Goal: Task Accomplishment & Management: Complete application form

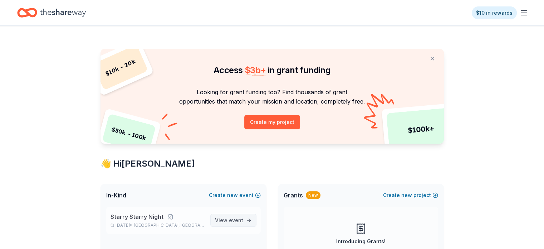
click at [240, 220] on span "event" at bounding box center [236, 220] width 14 height 6
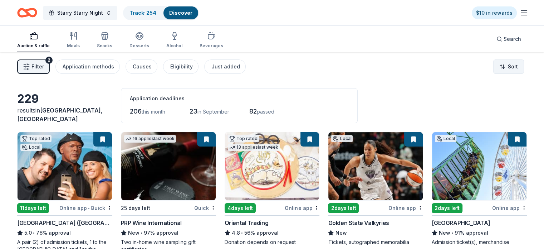
click at [494, 65] on html "Starry Starry Night Track · 254 Discover $10 in rewards Auction & raffle Meals …" at bounding box center [272, 124] width 544 height 249
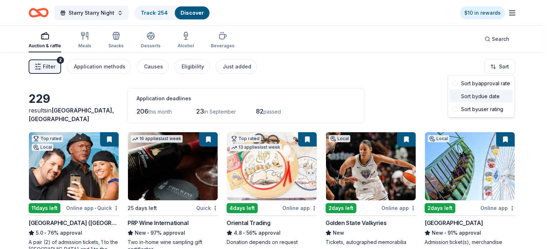
click at [482, 97] on div "Sort by due date" at bounding box center [481, 96] width 63 height 13
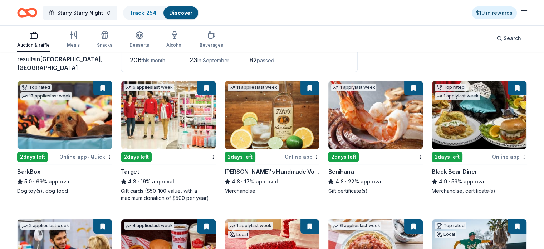
scroll to position [51, 0]
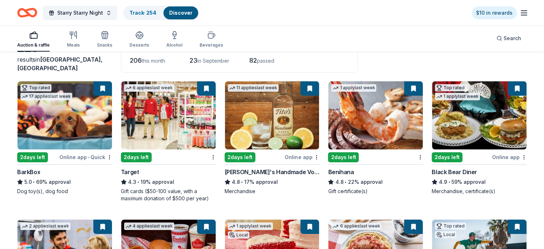
click at [511, 17] on div "$10 in rewards" at bounding box center [500, 12] width 57 height 17
click at [520, 12] on icon "button" at bounding box center [524, 13] width 9 height 9
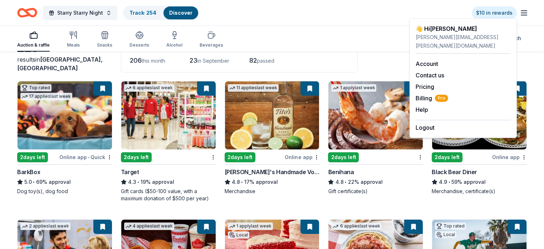
click at [369, 36] on div "Auction & raffle Meals Snacks Desserts Alcohol Beverages Search" at bounding box center [272, 38] width 510 height 26
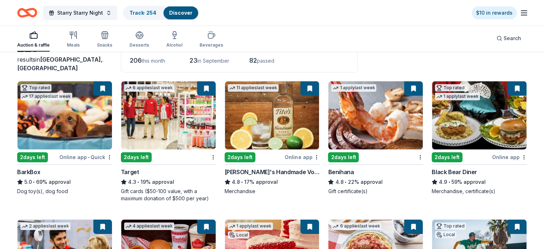
scroll to position [204, 0]
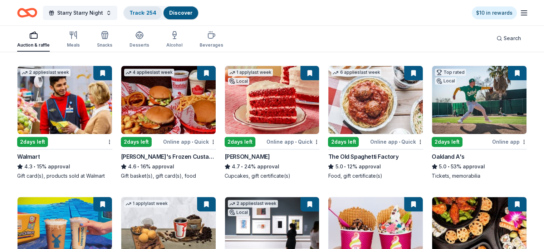
click at [156, 14] on link "Track · 254" at bounding box center [142, 13] width 27 height 6
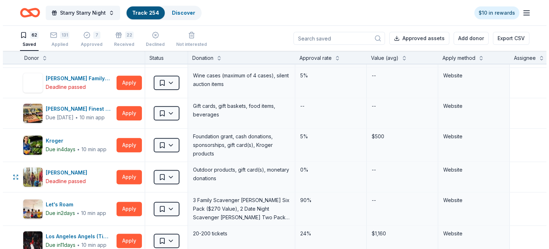
scroll to position [917, 0]
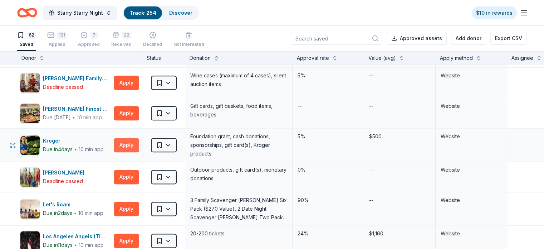
click at [139, 142] on button "Apply" at bounding box center [126, 145] width 25 height 14
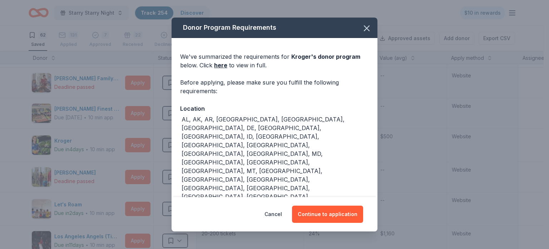
scroll to position [56, 0]
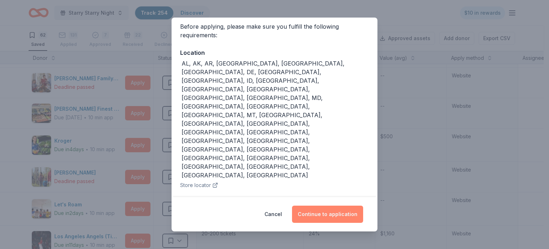
click at [331, 210] on button "Continue to application" at bounding box center [327, 213] width 71 height 17
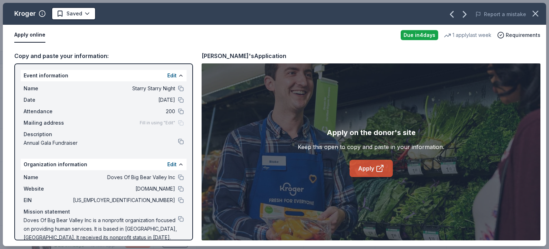
click at [358, 169] on link "Apply" at bounding box center [371, 168] width 43 height 17
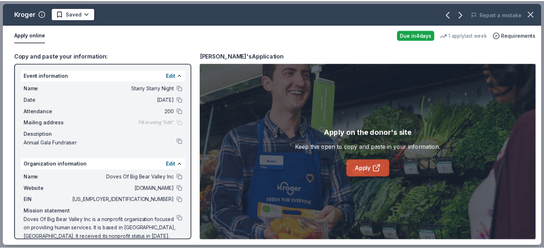
scroll to position [204, 0]
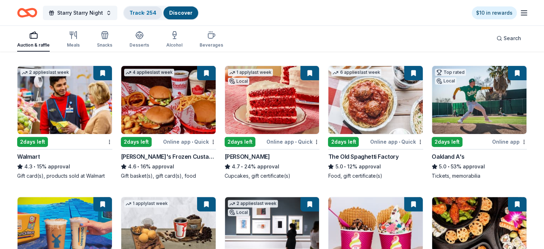
click at [148, 11] on link "Track · 254" at bounding box center [142, 13] width 27 height 6
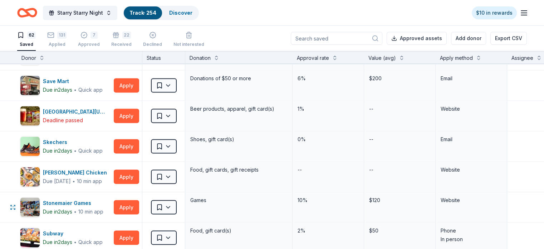
scroll to position [1497, 0]
click at [71, 138] on div "Skechers" at bounding box center [73, 142] width 60 height 9
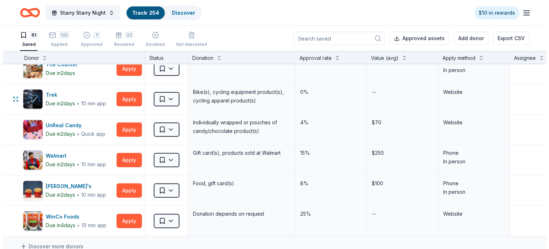
scroll to position [1698, 0]
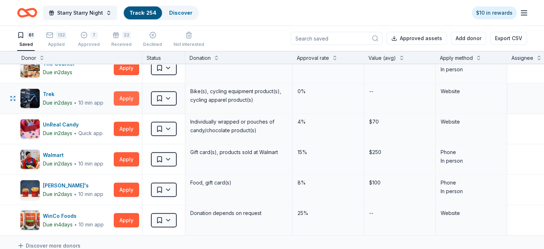
click at [131, 96] on button "Apply" at bounding box center [126, 98] width 25 height 14
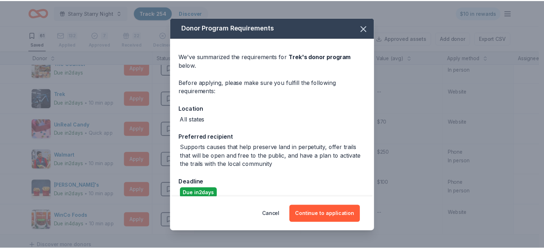
scroll to position [9, 0]
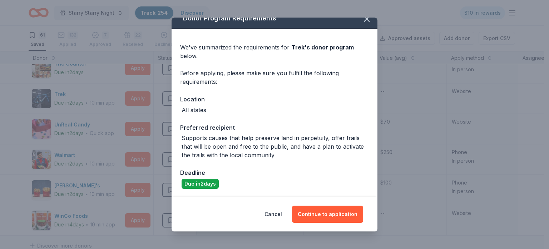
click at [363, 29] on div "We've summarized the requirements for Trek 's donor program below. Before apply…" at bounding box center [275, 113] width 206 height 168
click at [361, 25] on button "button" at bounding box center [367, 19] width 16 height 16
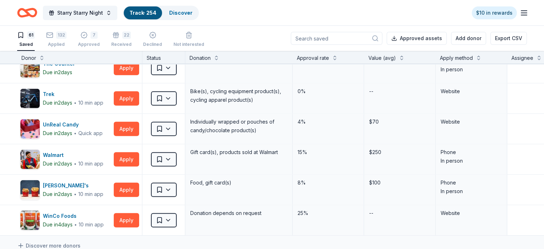
click at [361, 25] on div "Starry Starry Night Track · 254 Discover $10 in rewards" at bounding box center [272, 12] width 544 height 25
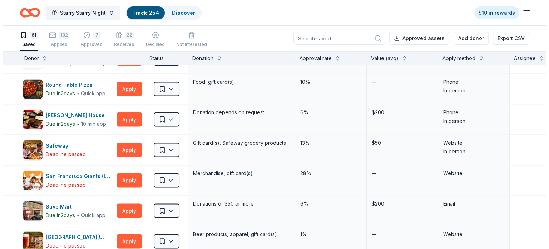
scroll to position [1372, 0]
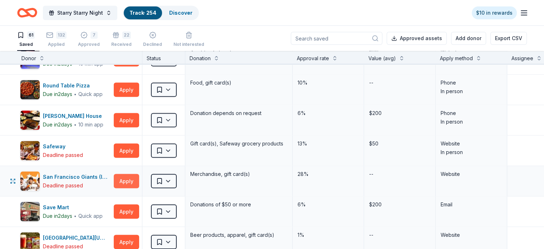
click at [139, 176] on button "Apply" at bounding box center [126, 180] width 25 height 14
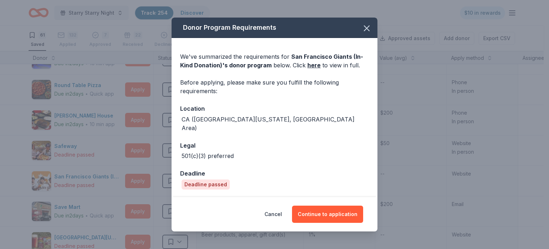
scroll to position [0, 0]
click at [317, 208] on button "Continue to application" at bounding box center [327, 213] width 71 height 17
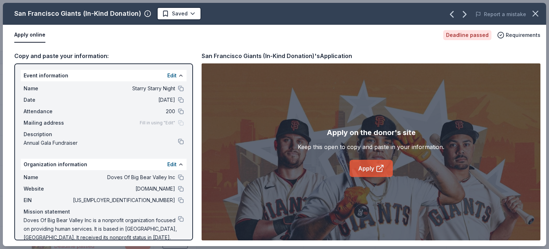
click at [364, 164] on link "Apply" at bounding box center [371, 168] width 43 height 17
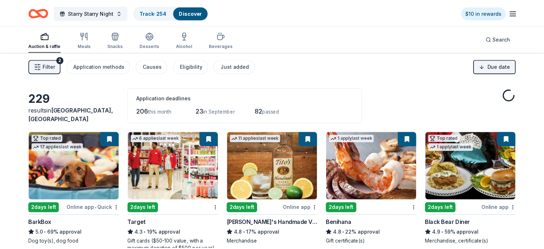
scroll to position [204, 0]
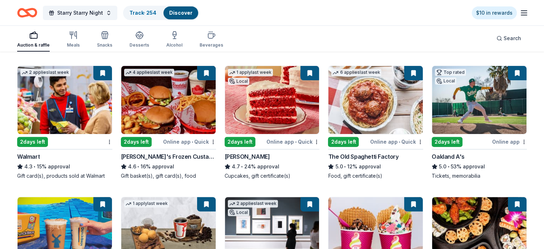
click at [198, 16] on div "Discover" at bounding box center [180, 12] width 35 height 13
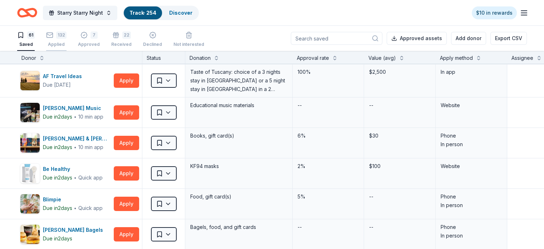
click at [67, 39] on div "132 Applied" at bounding box center [56, 39] width 20 height 16
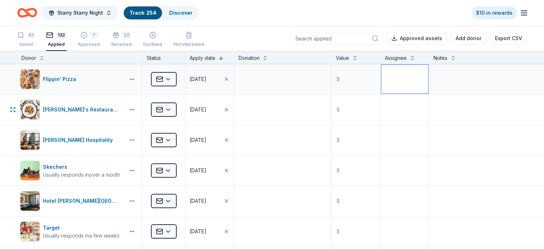
click at [390, 84] on textarea at bounding box center [404, 79] width 47 height 29
type textarea "Tera"
click at [392, 101] on textarea at bounding box center [404, 109] width 47 height 29
type textarea "Tera"
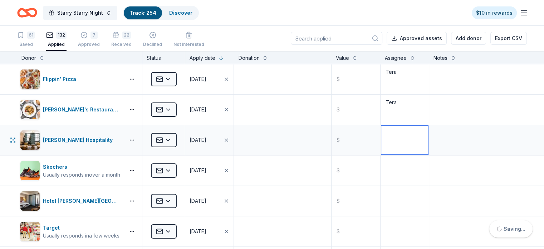
click at [390, 133] on textarea at bounding box center [404, 140] width 47 height 29
type textarea "Tera"
click at [383, 178] on textarea at bounding box center [404, 170] width 47 height 29
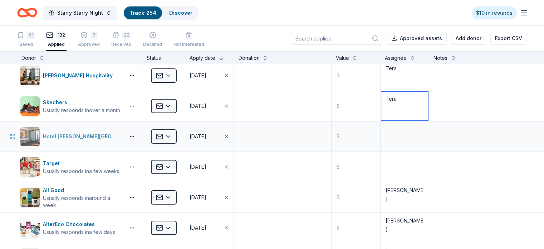
type textarea "Tera"
click at [96, 136] on div "Hotel Valencia Santana Row" at bounding box center [82, 136] width 79 height 9
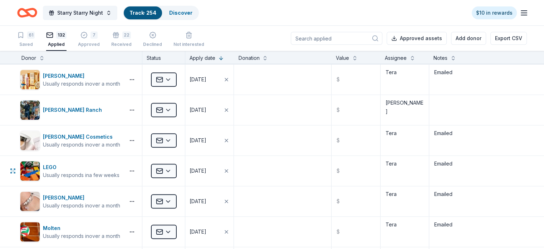
scroll to position [640, 0]
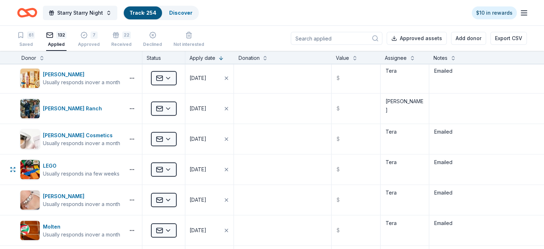
click at [119, 173] on div "Usually responds in a few weeks" at bounding box center [81, 173] width 77 height 7
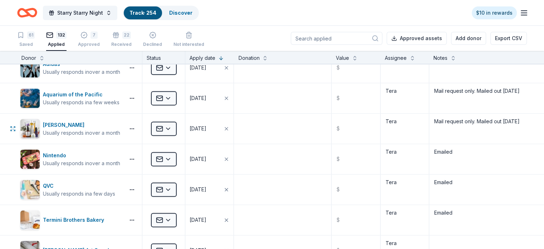
scroll to position [985, 0]
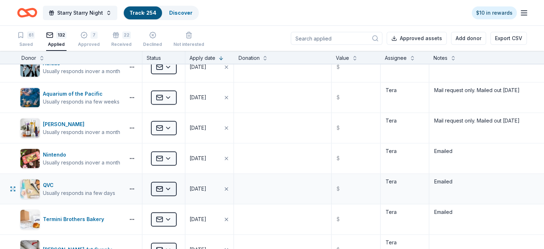
click at [167, 187] on html "Starry Starry Night Track · 254 Discover $10 in rewards 61 Saved 132 Applied 7 …" at bounding box center [272, 124] width 544 height 249
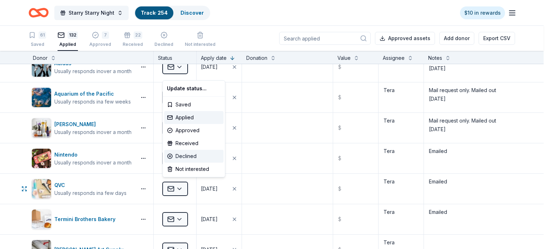
click at [187, 156] on div "Declined" at bounding box center [193, 156] width 59 height 13
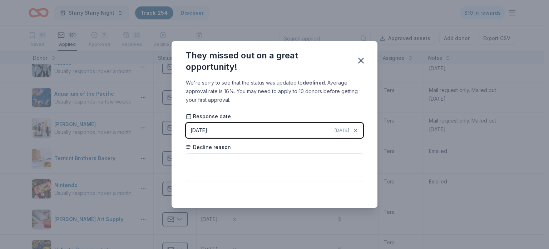
click at [200, 136] on button "08/26/2025 Today" at bounding box center [274, 130] width 177 height 15
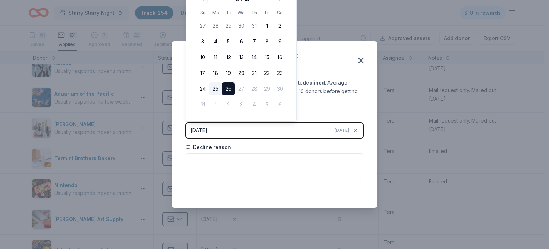
click at [212, 92] on button "25" at bounding box center [215, 88] width 13 height 13
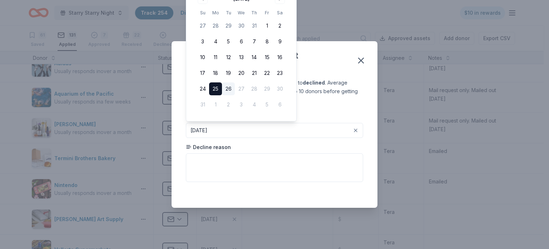
click at [215, 89] on button "25" at bounding box center [215, 88] width 13 height 13
click at [292, 134] on button "Pick a date" at bounding box center [274, 130] width 177 height 15
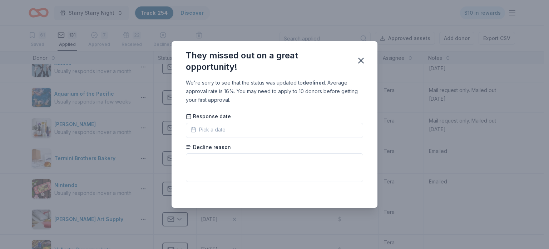
click at [268, 128] on button "Pick a date" at bounding box center [274, 130] width 177 height 15
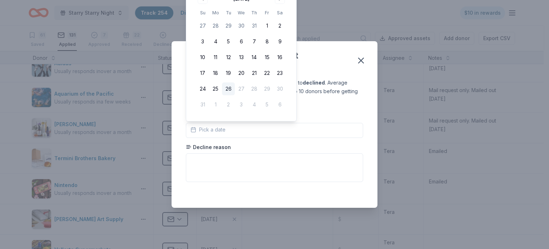
click at [230, 89] on button "26" at bounding box center [228, 88] width 13 height 13
click at [233, 144] on div "Decline reason" at bounding box center [274, 162] width 177 height 39
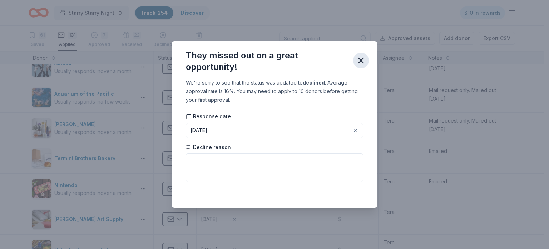
click at [361, 59] on icon "button" at bounding box center [361, 60] width 10 height 10
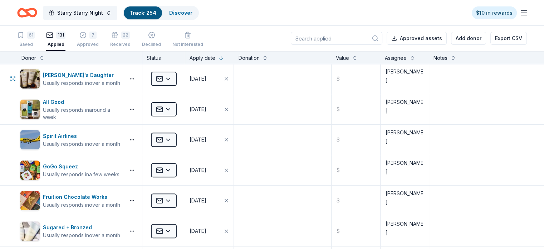
scroll to position [0, 0]
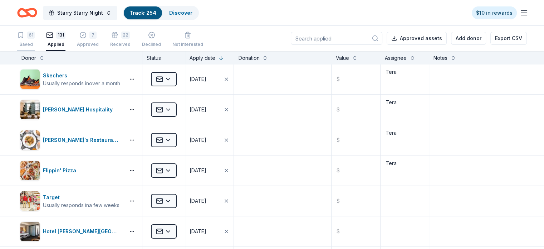
click at [35, 37] on div "61" at bounding box center [31, 34] width 8 height 7
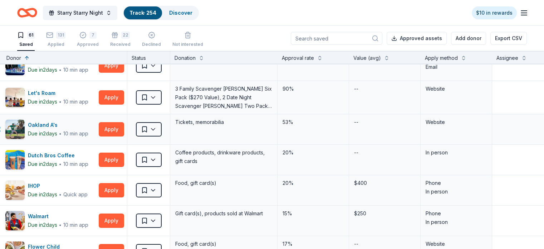
scroll to position [0, 15]
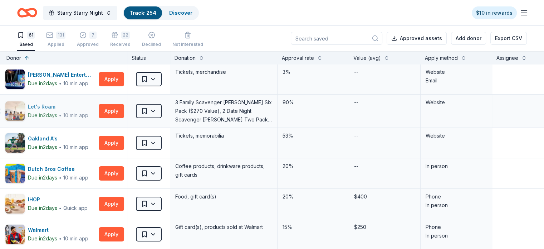
click at [55, 108] on div "Let's Roam" at bounding box center [58, 106] width 60 height 9
click at [322, 39] on input at bounding box center [337, 38] width 92 height 13
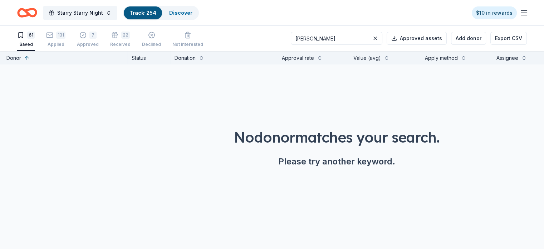
type input "michaels"
click at [65, 41] on div "Applied" at bounding box center [55, 44] width 19 height 6
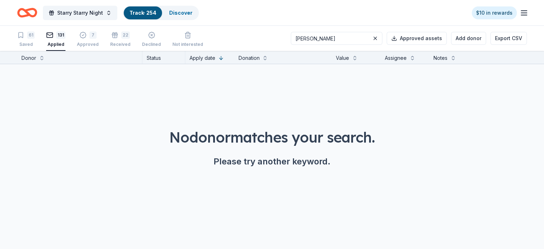
click at [323, 43] on input "michaels" at bounding box center [337, 38] width 92 height 13
click at [130, 33] on div "22" at bounding box center [120, 34] width 20 height 7
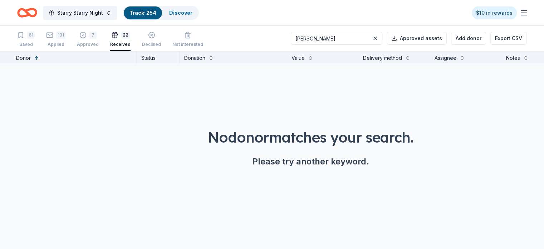
click at [320, 38] on input "michaels" at bounding box center [337, 38] width 92 height 13
click at [97, 35] on div "7" at bounding box center [92, 34] width 7 height 7
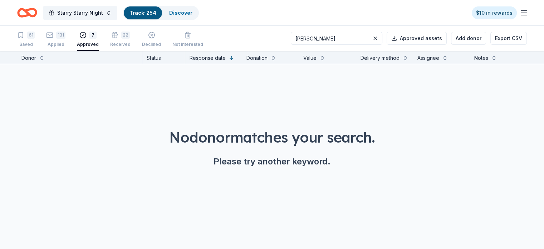
click at [314, 39] on input "michaels" at bounding box center [337, 38] width 92 height 13
click at [315, 38] on input "michaels" at bounding box center [337, 38] width 92 height 13
type input "jamba juice"
click at [63, 38] on div "131 Applied" at bounding box center [55, 39] width 19 height 16
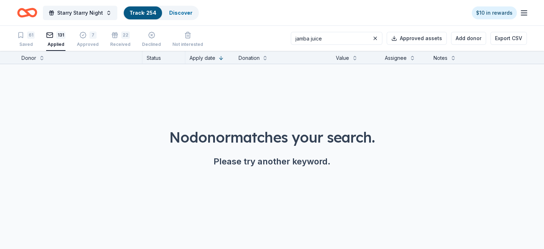
click at [327, 40] on input "jamba juice" at bounding box center [337, 38] width 92 height 13
click at [181, 13] on link "Discover" at bounding box center [180, 13] width 23 height 6
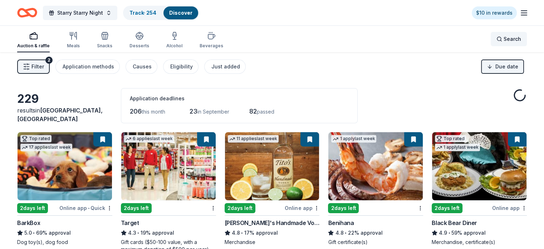
click at [504, 39] on span "Search" at bounding box center [513, 39] width 18 height 9
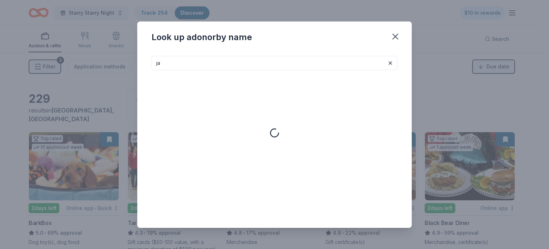
type input "j"
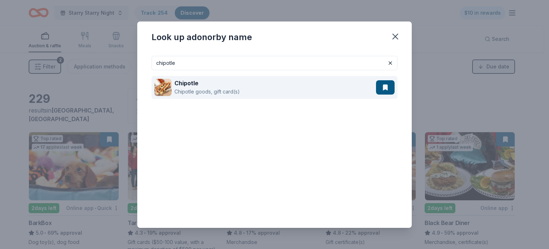
type input "chipotle"
click at [241, 92] on div "Chipotle Chipotle goods, gift card(s)" at bounding box center [266, 87] width 222 height 23
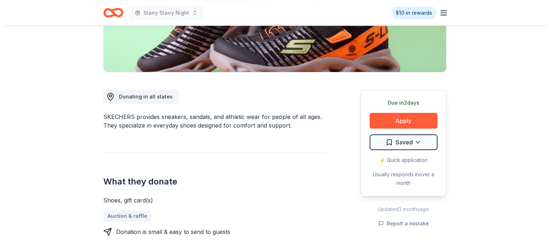
scroll to position [152, 0]
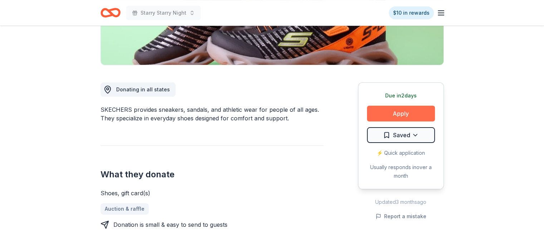
click at [397, 114] on button "Apply" at bounding box center [401, 114] width 68 height 16
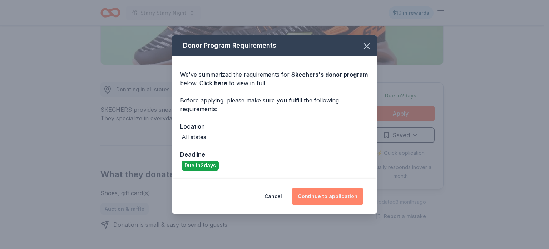
click at [313, 190] on button "Continue to application" at bounding box center [327, 195] width 71 height 17
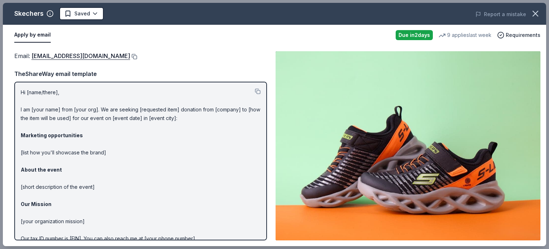
click at [130, 57] on button at bounding box center [133, 57] width 7 height 6
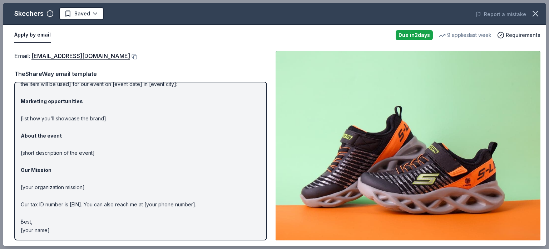
scroll to position [0, 0]
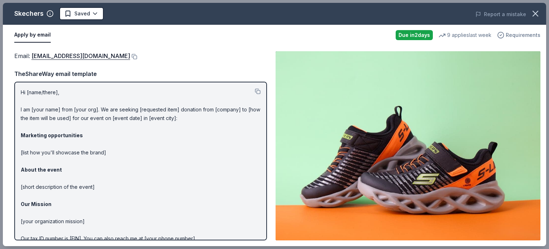
click at [507, 38] on div "Requirements" at bounding box center [519, 35] width 43 height 9
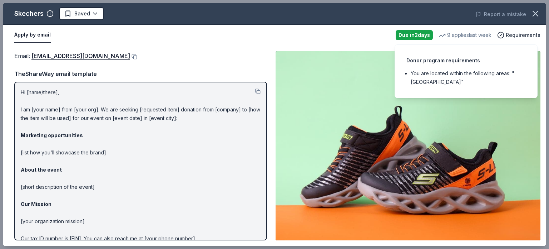
click at [370, 40] on div "Apply by email" at bounding box center [202, 35] width 376 height 15
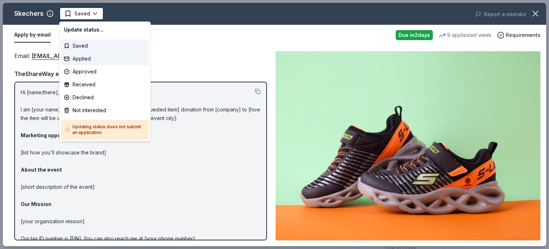
click at [86, 61] on div "Applied" at bounding box center [105, 58] width 88 height 13
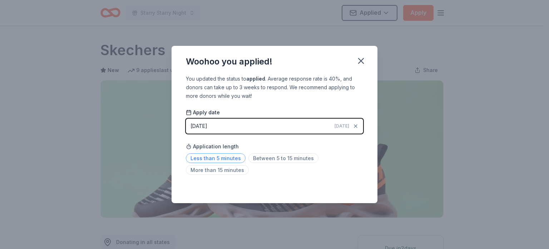
click at [223, 161] on span "Less than 5 minutes" at bounding box center [216, 158] width 60 height 10
click at [362, 60] on icon "button" at bounding box center [361, 61] width 10 height 10
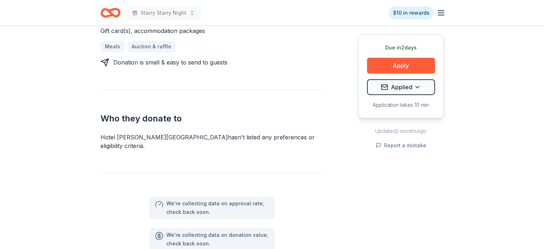
scroll to position [323, 0]
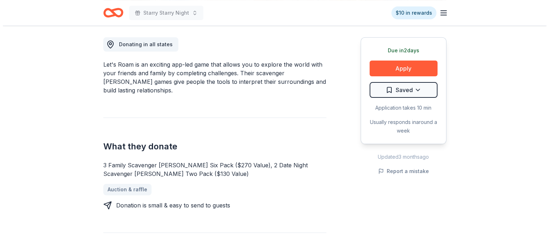
scroll to position [198, 0]
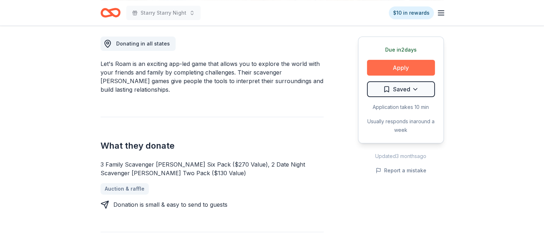
click at [396, 68] on button "Apply" at bounding box center [401, 68] width 68 height 16
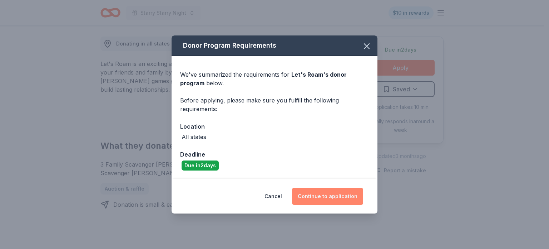
click at [334, 190] on button "Continue to application" at bounding box center [327, 195] width 71 height 17
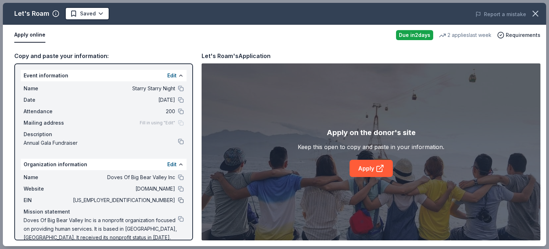
click at [178, 200] on button at bounding box center [181, 200] width 6 height 6
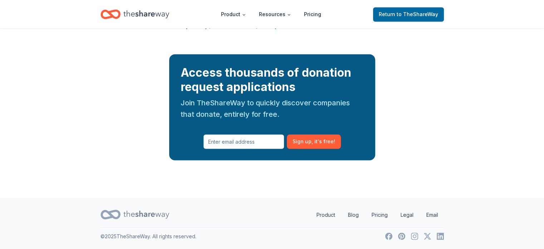
scroll to position [1254, 0]
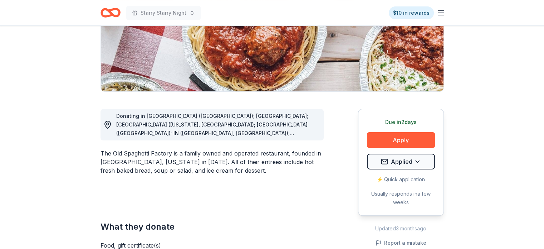
scroll to position [126, 0]
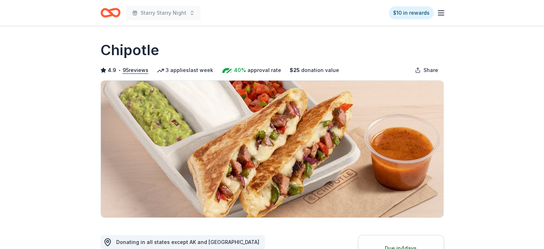
scroll to position [156, 0]
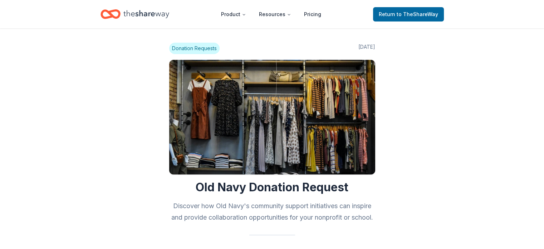
click at [201, 47] on span "Donation Requests" at bounding box center [194, 48] width 50 height 11
click at [231, 121] on img at bounding box center [272, 117] width 206 height 114
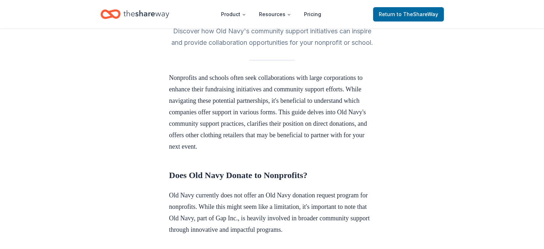
scroll to position [183, 0]
